Goal: Information Seeking & Learning: Find specific fact

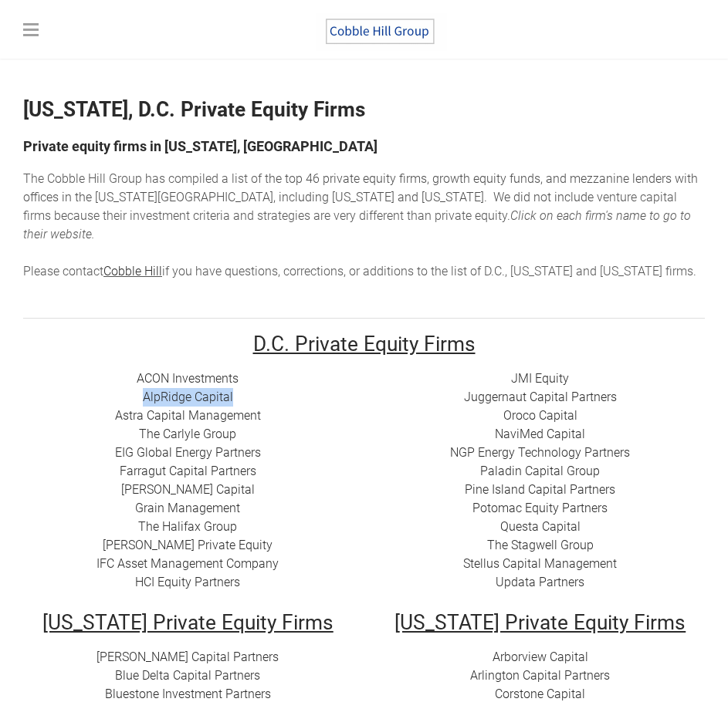
drag, startPoint x: 165, startPoint y: 373, endPoint x: 259, endPoint y: 377, distance: 94.2
click at [259, 377] on div "ACON Investments ​ AlpRidge Capital ​Astra Capital Management ​​ The Carlyle Gr…" at bounding box center [187, 481] width 329 height 222
copy link "AlpRidge Capital"
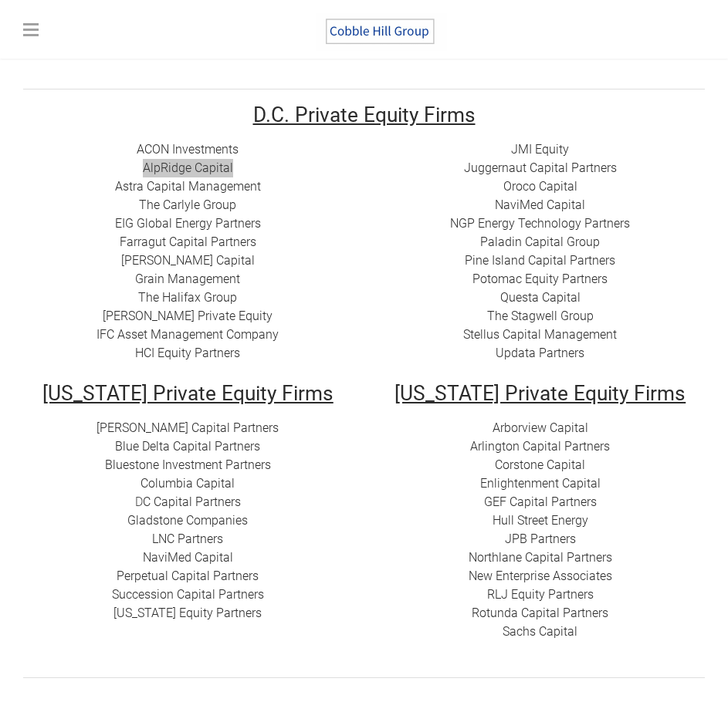
scroll to position [231, 0]
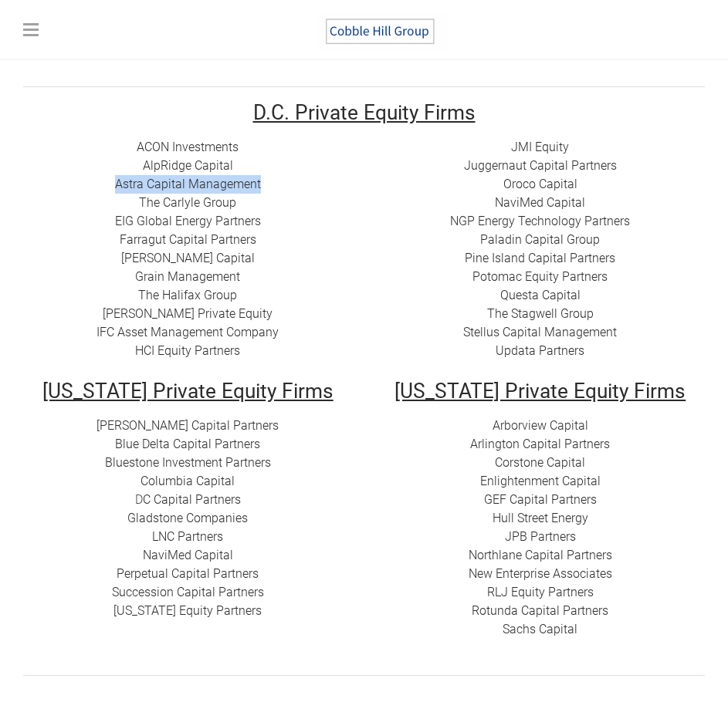
drag, startPoint x: 306, startPoint y: 164, endPoint x: 107, endPoint y: 174, distance: 198.5
click at [107, 174] on div "ACON Investments ​ AlpRidge Capital ​Astra Capital Management ​​ The Carlyle Gr…" at bounding box center [187, 249] width 329 height 222
copy link "​Astra Capital Management"
drag, startPoint x: 116, startPoint y: 226, endPoint x: 258, endPoint y: 224, distance: 142.0
click at [258, 224] on div "ACON Investments ​ AlpRidge Capital ​Astra Capital Management ​​ The Carlyle Gr…" at bounding box center [187, 249] width 329 height 222
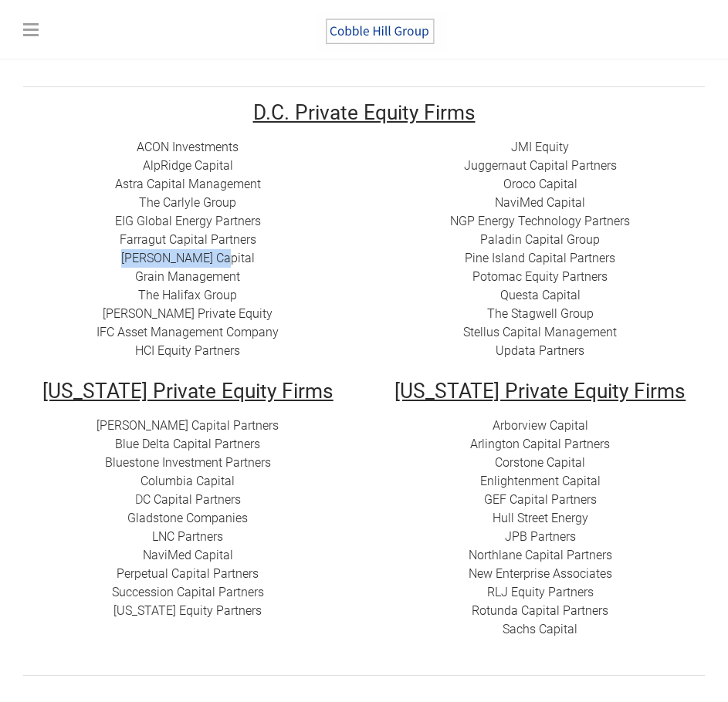
drag, startPoint x: 268, startPoint y: 240, endPoint x: 140, endPoint y: 245, distance: 129.0
click at [140, 245] on div "ACON Investments ​ AlpRidge Capital ​Astra Capital Management ​​ The Carlyle Gr…" at bounding box center [187, 249] width 329 height 222
copy link "​[PERSON_NAME] Capital"
drag, startPoint x: 259, startPoint y: 256, endPoint x: 122, endPoint y: 255, distance: 137.3
click at [122, 255] on div "ACON Investments ​ AlpRidge Capital ​Astra Capital Management ​​ The Carlyle Gr…" at bounding box center [187, 249] width 329 height 222
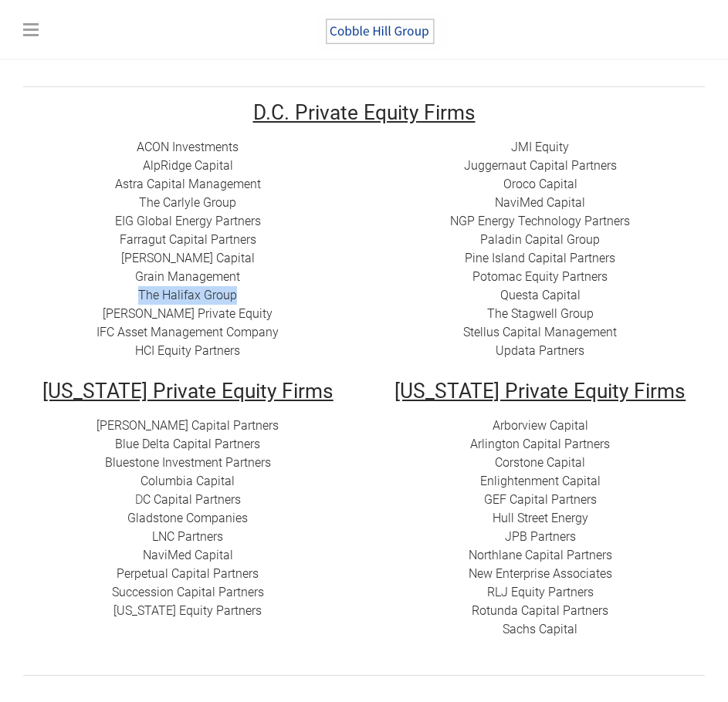
drag, startPoint x: 257, startPoint y: 280, endPoint x: 128, endPoint y: 274, distance: 129.0
click at [128, 274] on div "ACON Investments ​ AlpRidge Capital ​Astra Capital Management ​​ The Carlyle Gr…" at bounding box center [187, 249] width 329 height 222
copy link "The Halifax Group"
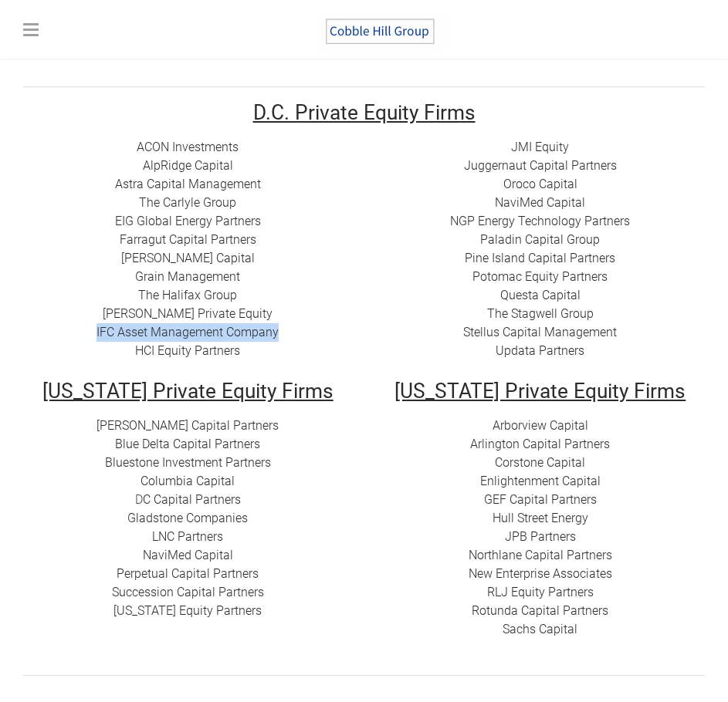
drag, startPoint x: 296, startPoint y: 315, endPoint x: 98, endPoint y: 315, distance: 198.3
click at [98, 315] on div "ACON Investments ​ AlpRidge Capital ​Astra Capital Management ​​ The Carlyle Gr…" at bounding box center [187, 249] width 329 height 222
copy link "IFC Asset Management Company"
drag, startPoint x: 240, startPoint y: 321, endPoint x: 80, endPoint y: 335, distance: 160.3
click at [80, 335] on div "ACON Investments ​ AlpRidge Capital ​Astra Capital Management ​​ The Carlyle Gr…" at bounding box center [187, 249] width 329 height 222
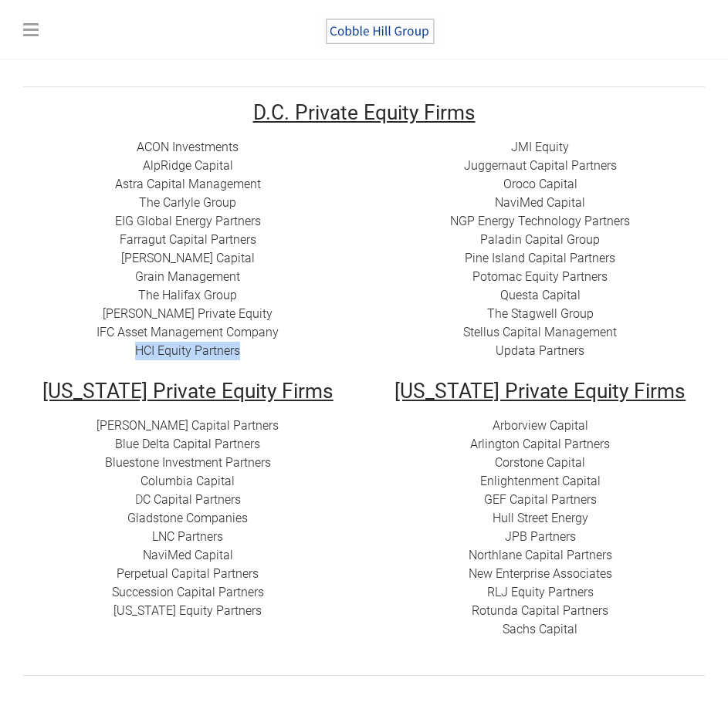
copy link "HCI Equity Partners"
drag, startPoint x: 647, startPoint y: 146, endPoint x: 466, endPoint y: 147, distance: 180.5
click at [466, 147] on div "JMI Equity Juggernaut Capital Partners Oroco Capital NaviMed Capital NGP Energy…" at bounding box center [540, 249] width 329 height 222
copy link "Juggernaut Capital Partners"
click at [599, 182] on div "JMI Equity Juggernaut Capital Partners Oroco Capital NaviMed Capital NGP Energy…" at bounding box center [540, 249] width 329 height 222
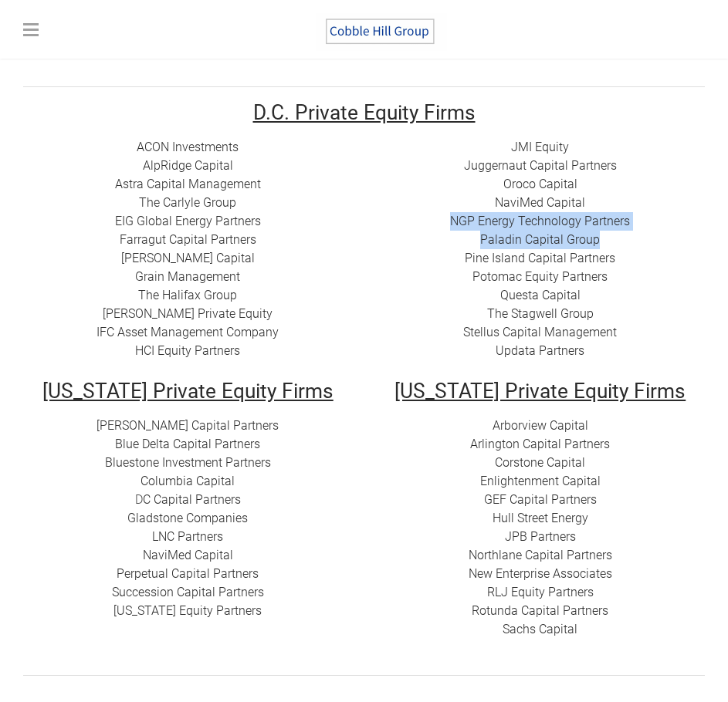
drag, startPoint x: 660, startPoint y: 202, endPoint x: 664, endPoint y: 216, distance: 14.4
click at [664, 216] on div "JMI Equity Juggernaut Capital Partners Oroco Capital NaviMed Capital NGP Energy…" at bounding box center [540, 249] width 329 height 222
copy div "NGP Energy Technology Partners Paladin Capital Group"
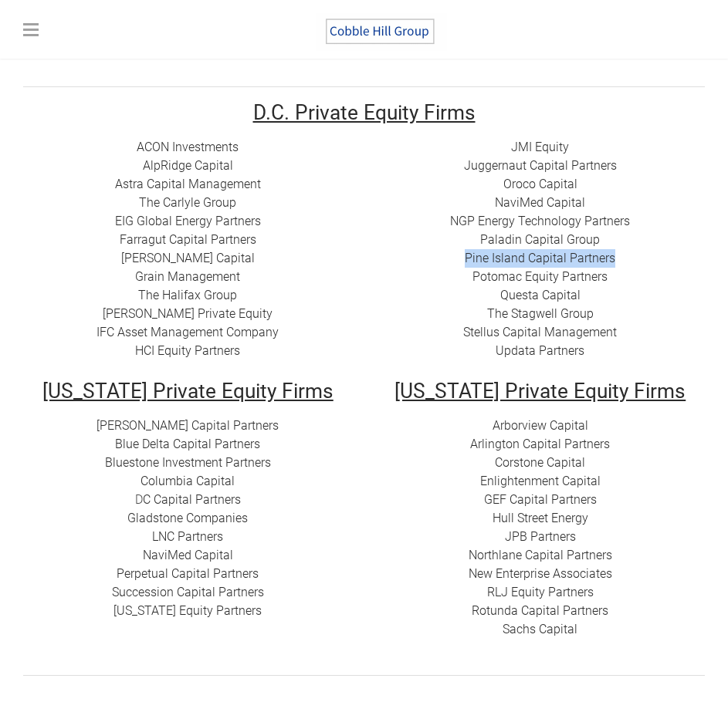
drag, startPoint x: 456, startPoint y: 237, endPoint x: 626, endPoint y: 241, distance: 170.6
click at [626, 241] on div "JMI Equity Juggernaut Capital Partners Oroco Capital NaviMed Capital NGP Energy…" at bounding box center [540, 249] width 329 height 222
copy link "Pine Island Capital Partners"
drag, startPoint x: 622, startPoint y: 295, endPoint x: 466, endPoint y: 287, distance: 156.0
click at [466, 287] on div "JMI Equity Juggernaut Capital Partners Oroco Capital NaviMed Capital NGP Energy…" at bounding box center [540, 249] width 329 height 222
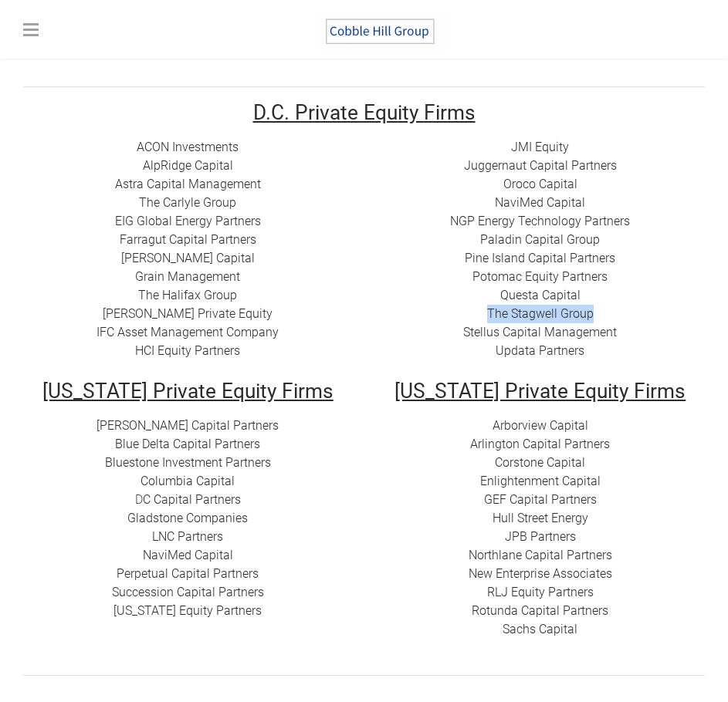
copy link "The Stagwell Group"
drag, startPoint x: 664, startPoint y: 316, endPoint x: 464, endPoint y: 311, distance: 200.7
click at [464, 311] on div "JMI Equity Juggernaut Capital Partners Oroco Capital NaviMed Capital NGP Energy…" at bounding box center [540, 249] width 329 height 222
drag, startPoint x: 114, startPoint y: 398, endPoint x: 252, endPoint y: 400, distance: 137.3
click at [252, 417] on div "[PERSON_NAME] Capital Partners Blue Delta Capital Partners ​Bluestone Investmen…" at bounding box center [187, 519] width 329 height 204
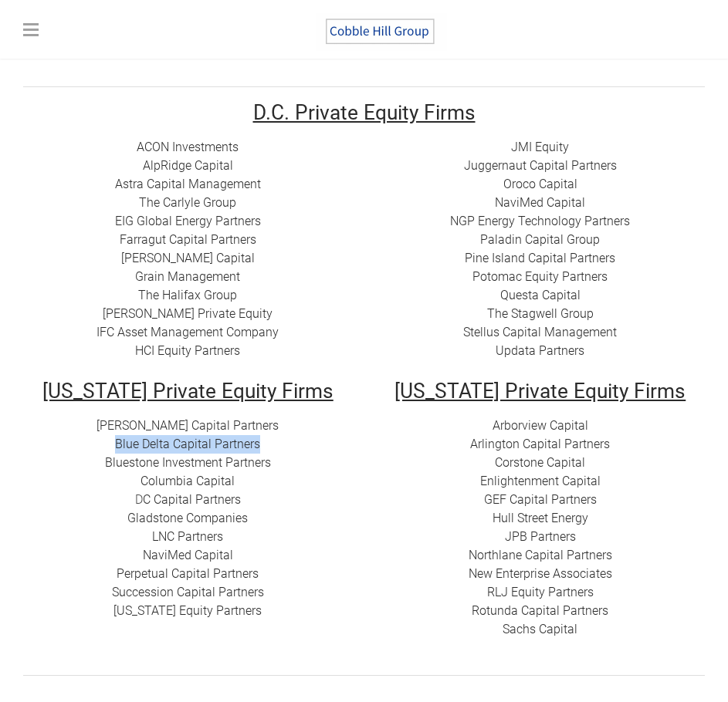
drag, startPoint x: 253, startPoint y: 427, endPoint x: 106, endPoint y: 424, distance: 146.6
click at [106, 424] on div "[PERSON_NAME] Capital Partners Blue Delta Capital Partners ​Bluestone Investmen…" at bounding box center [187, 519] width 329 height 204
drag, startPoint x: 271, startPoint y: 465, endPoint x: 144, endPoint y: 465, distance: 126.5
click at [144, 465] on div "[PERSON_NAME] Capital Partners Blue Delta Capital Partners ​Bluestone Investmen…" at bounding box center [187, 519] width 329 height 204
drag, startPoint x: 259, startPoint y: 487, endPoint x: 155, endPoint y: 483, distance: 104.2
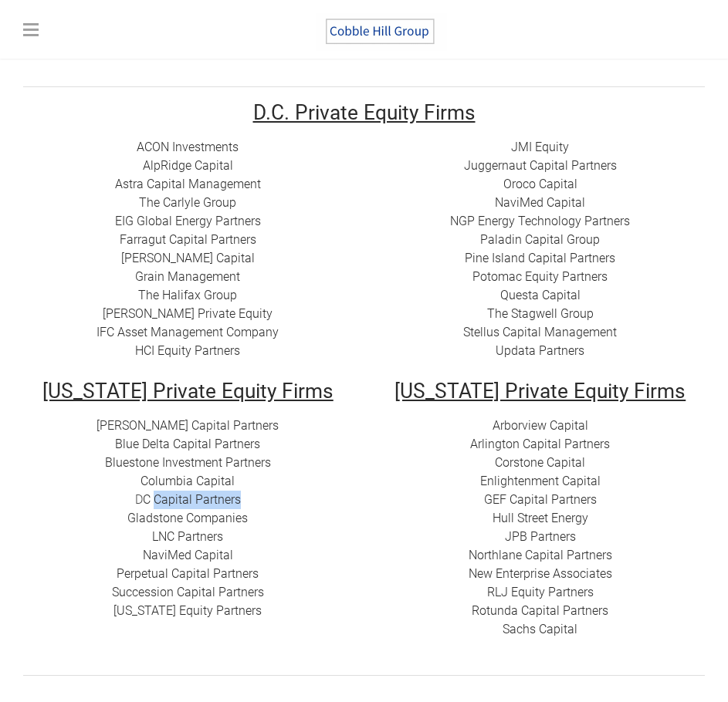
click at [156, 482] on div "[PERSON_NAME] Capital Partners Blue Delta Capital Partners ​Bluestone Investmen…" at bounding box center [187, 519] width 329 height 204
drag, startPoint x: 239, startPoint y: 525, endPoint x: 119, endPoint y: 526, distance: 120.4
click at [119, 526] on div "[PERSON_NAME] Capital Partners Blue Delta Capital Partners ​Bluestone Investmen…" at bounding box center [187, 519] width 329 height 204
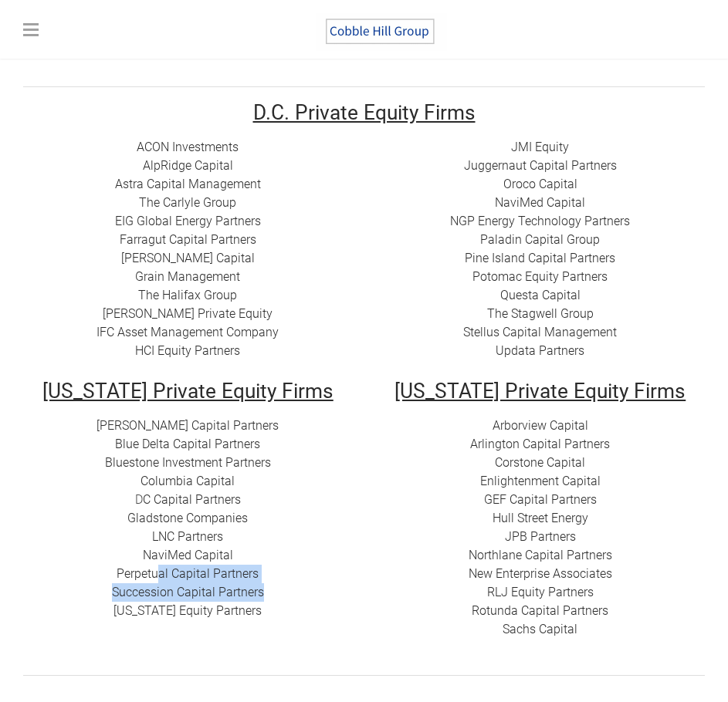
drag, startPoint x: 335, startPoint y: 579, endPoint x: 160, endPoint y: 557, distance: 176.6
click at [160, 557] on div "[PERSON_NAME] Capital Partners Blue Delta Capital Partners ​Bluestone Investmen…" at bounding box center [187, 519] width 329 height 204
click at [366, 576] on td "[US_STATE] Private Equity Firms Arborview Capital Arlington Capital Partners​ C…" at bounding box center [540, 520] width 353 height 279
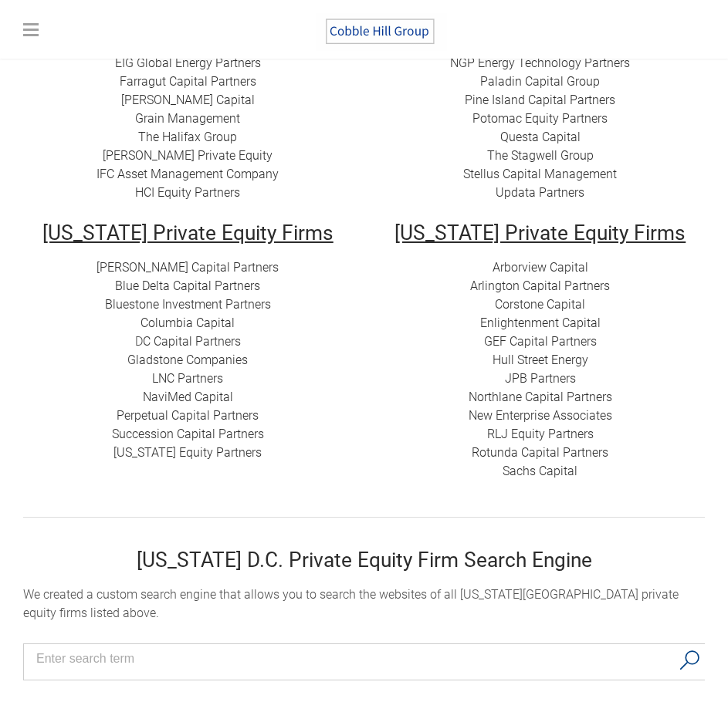
scroll to position [386, 0]
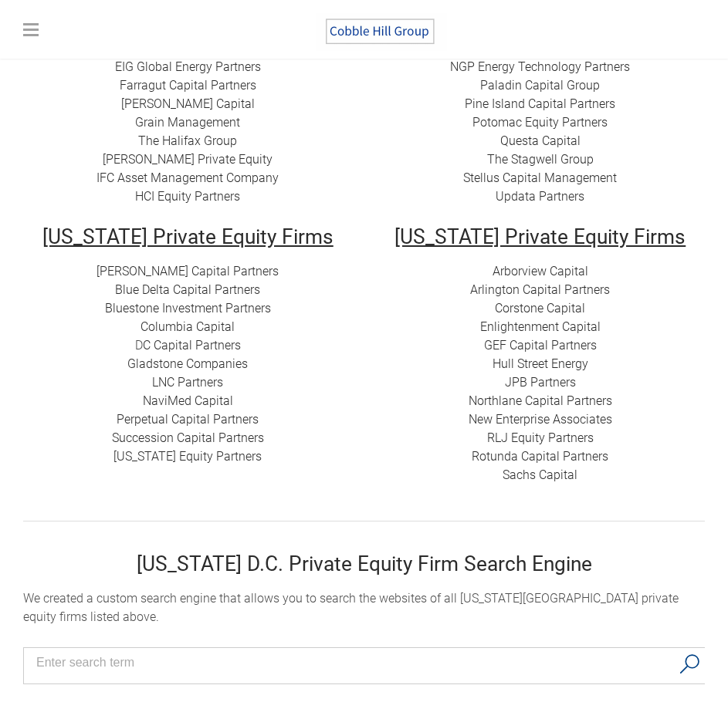
click at [272, 331] on div "[PERSON_NAME] Capital Partners Blue Delta Capital Partners ​Bluestone Investmen…" at bounding box center [187, 364] width 329 height 204
drag, startPoint x: 282, startPoint y: 401, endPoint x: 104, endPoint y: 397, distance: 178.3
click at [104, 397] on div "[PERSON_NAME] Capital Partners Blue Delta Capital Partners ​Bluestone Investmen…" at bounding box center [187, 364] width 329 height 204
drag, startPoint x: 271, startPoint y: 423, endPoint x: 44, endPoint y: 427, distance: 226.9
click at [44, 427] on div "[PERSON_NAME] Capital Partners Blue Delta Capital Partners ​Bluestone Investmen…" at bounding box center [187, 364] width 329 height 204
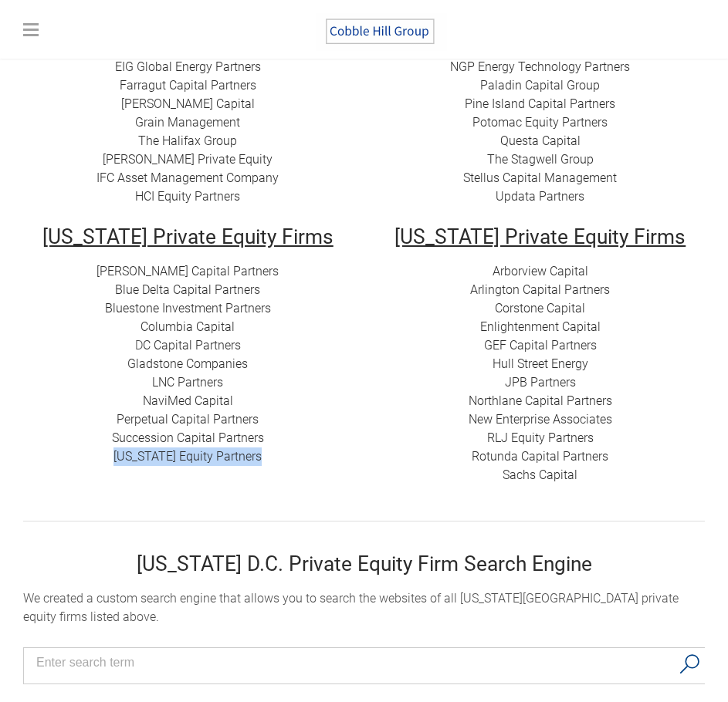
drag, startPoint x: 284, startPoint y: 450, endPoint x: 93, endPoint y: 429, distance: 191.7
click at [93, 429] on td "[US_STATE] Private Equity Firms [PERSON_NAME] Capital Partners Blue Delta Capit…" at bounding box center [188, 366] width 353 height 279
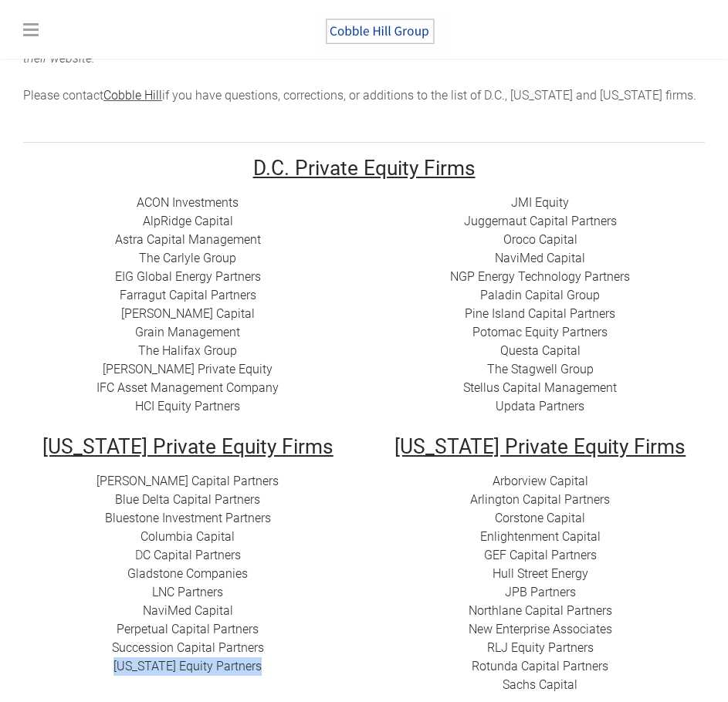
scroll to position [154, 0]
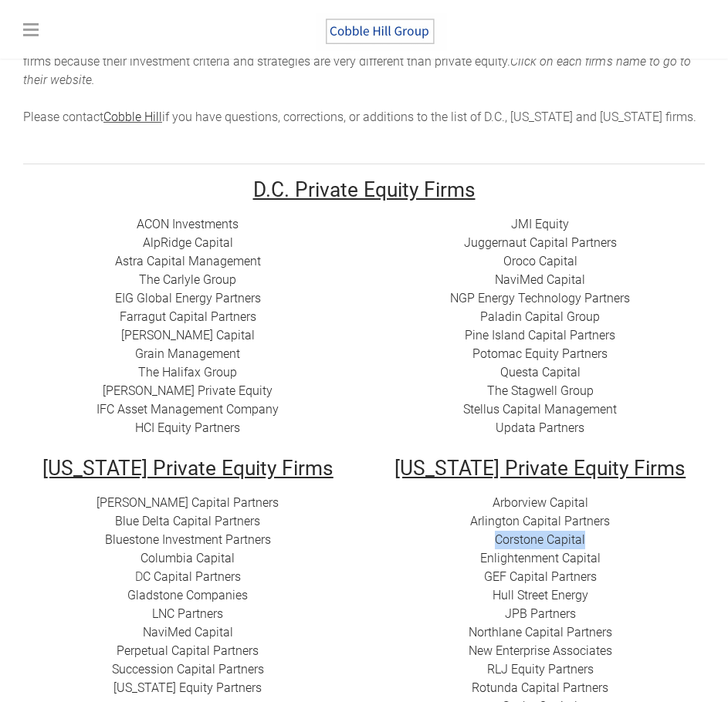
drag, startPoint x: 617, startPoint y: 525, endPoint x: 487, endPoint y: 526, distance: 130.4
click at [487, 526] on div "Arborview Capital Arlington Capital Partners​ Corstone Capital ​Enlightenment C…" at bounding box center [540, 605] width 329 height 222
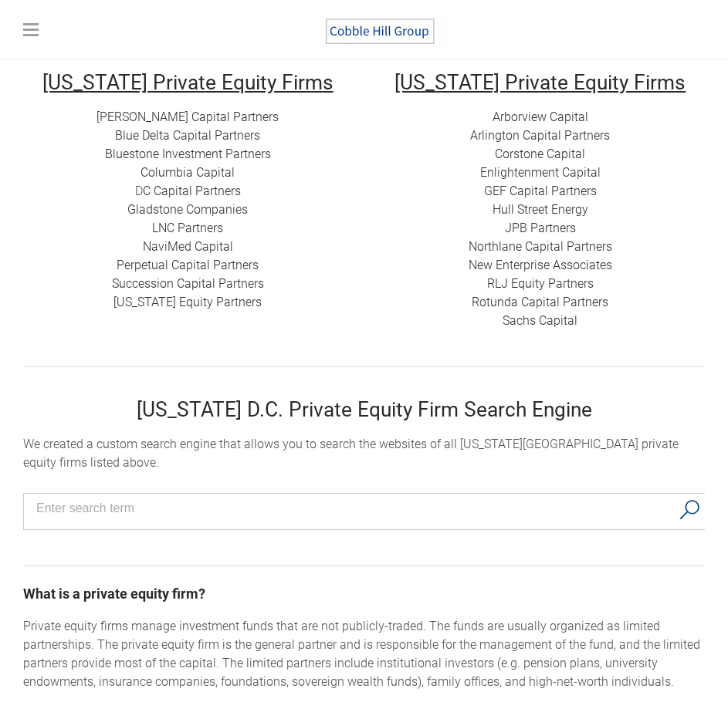
click at [611, 155] on div "Arborview Capital Arlington Capital Partners​ Corstone Capital ​Enlightenment C…" at bounding box center [540, 219] width 329 height 222
drag, startPoint x: 596, startPoint y: 176, endPoint x: 482, endPoint y: 171, distance: 114.3
click at [482, 171] on div "Arborview Capital Arlington Capital Partners​ Corstone Capital ​Enlightenment C…" at bounding box center [540, 219] width 329 height 222
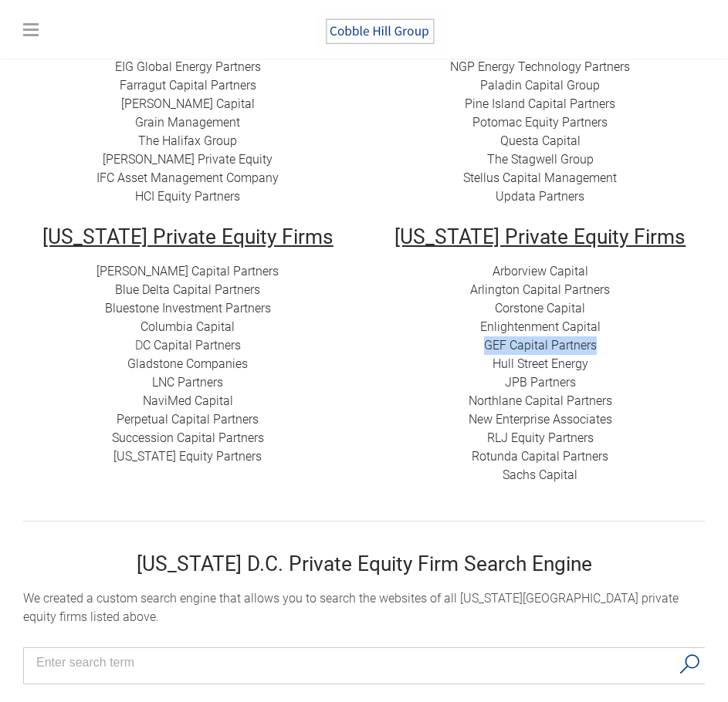
scroll to position [463, 0]
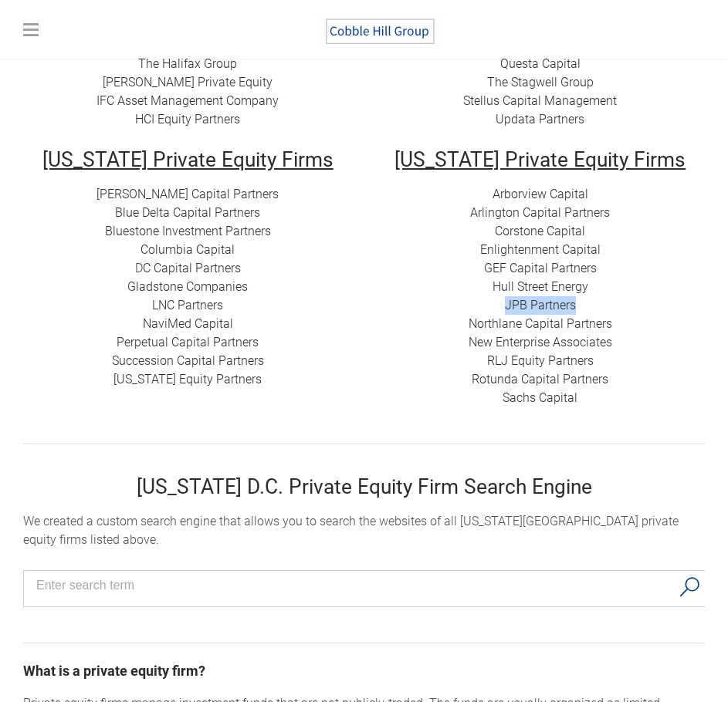
drag, startPoint x: 588, startPoint y: 288, endPoint x: 470, endPoint y: 290, distance: 118.1
click at [470, 290] on div "Arborview Capital Arlington Capital Partners​ Corstone Capital ​Enlightenment C…" at bounding box center [540, 296] width 329 height 222
drag, startPoint x: 637, startPoint y: 334, endPoint x: 479, endPoint y: 333, distance: 158.2
click at [479, 333] on div "Arborview Capital Arlington Capital Partners​ Corstone Capital ​Enlightenment C…" at bounding box center [540, 296] width 329 height 222
click at [458, 343] on div "Arborview Capital Arlington Capital Partners​ Corstone Capital ​Enlightenment C…" at bounding box center [540, 296] width 329 height 222
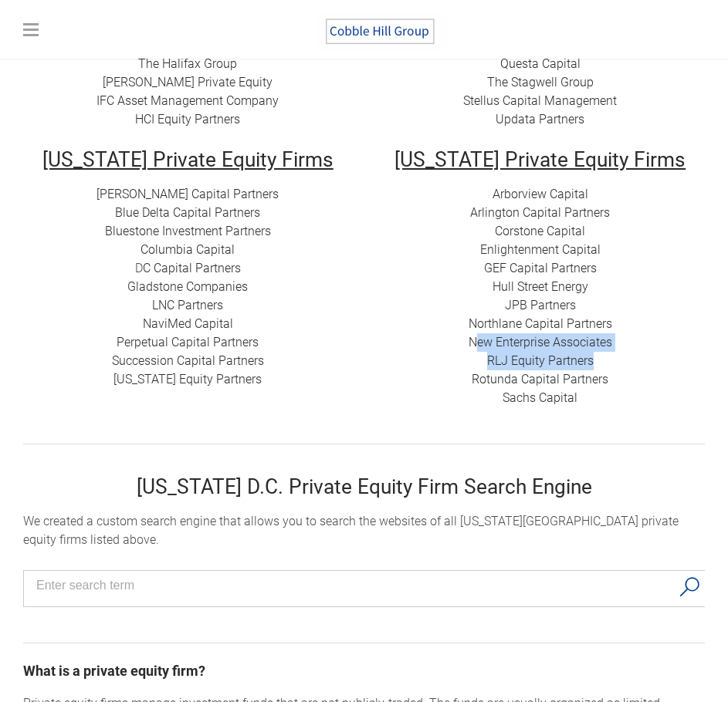
click at [469, 340] on div "Arborview Capital Arlington Capital Partners​ Corstone Capital ​Enlightenment C…" at bounding box center [540, 296] width 329 height 222
click at [446, 334] on div "Arborview Capital Arlington Capital Partners​ Corstone Capital ​Enlightenment C…" at bounding box center [540, 296] width 329 height 222
drag, startPoint x: 470, startPoint y: 341, endPoint x: 613, endPoint y: 343, distance: 143.5
click at [613, 343] on div "Arborview Capital Arlington Capital Partners​ Corstone Capital ​Enlightenment C…" at bounding box center [540, 296] width 329 height 222
drag, startPoint x: 491, startPoint y: 386, endPoint x: 589, endPoint y: 383, distance: 98.8
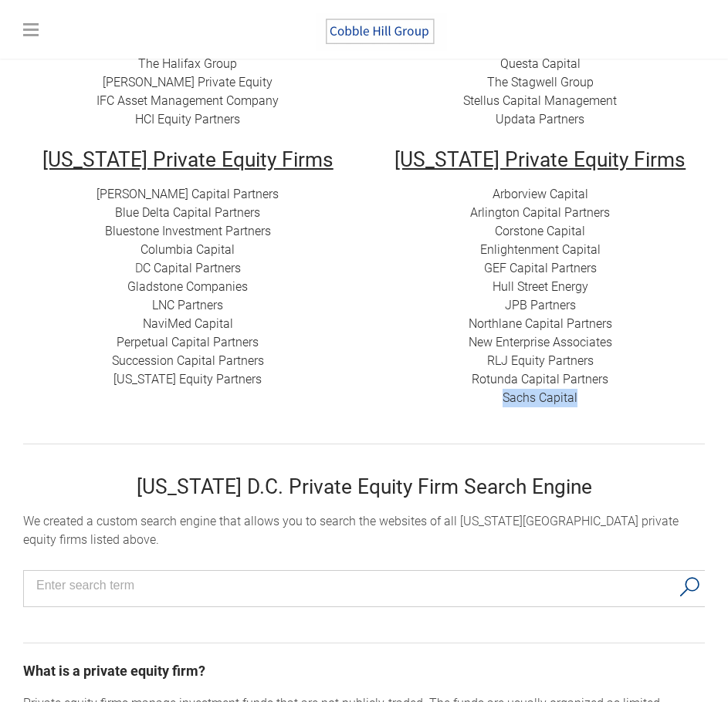
click at [589, 383] on div "Arborview Capital Arlington Capital Partners​ Corstone Capital ​Enlightenment C…" at bounding box center [540, 296] width 329 height 222
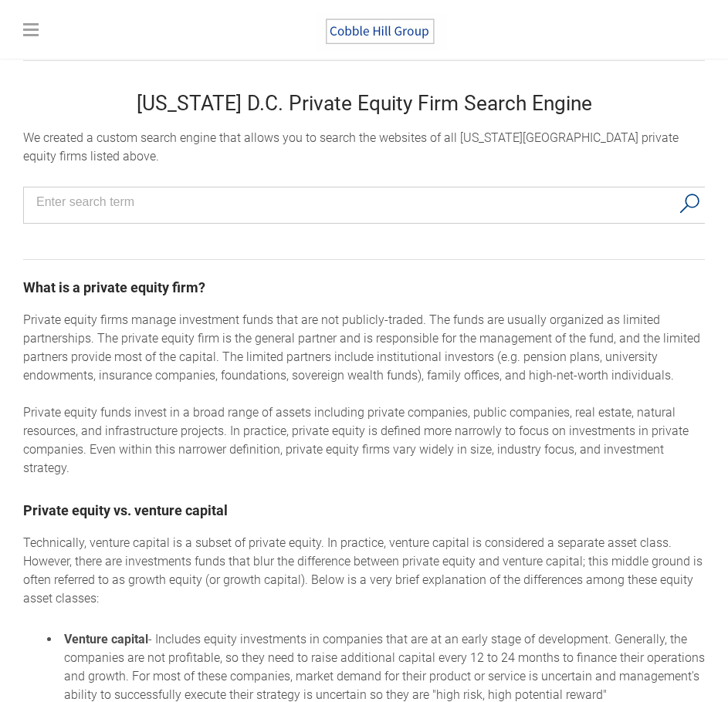
scroll to position [849, 0]
